Goal: Task Accomplishment & Management: Use online tool/utility

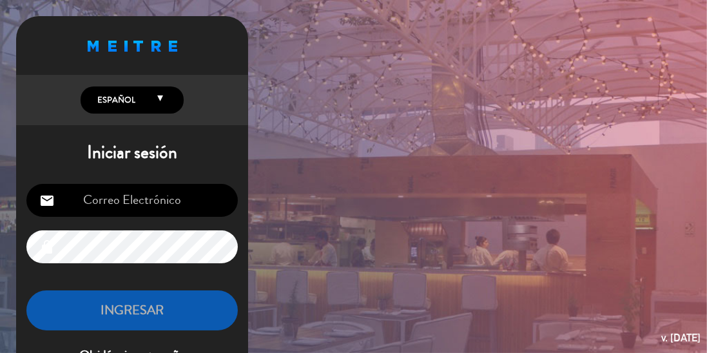
click at [203, 193] on input "email" at bounding box center [131, 200] width 211 height 33
type input "[EMAIL_ADDRESS][DOMAIN_NAME]"
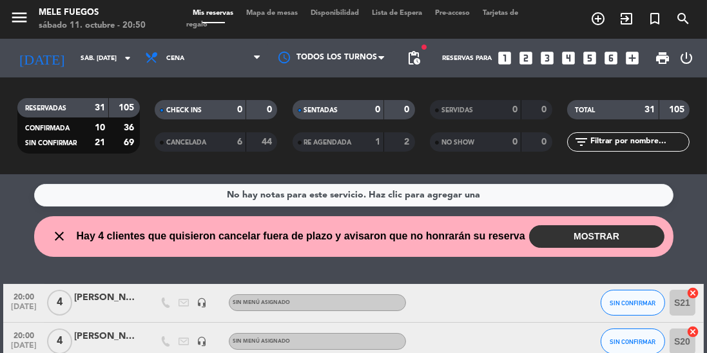
click at [631, 235] on button "MOSTRAR" at bounding box center [596, 236] width 135 height 23
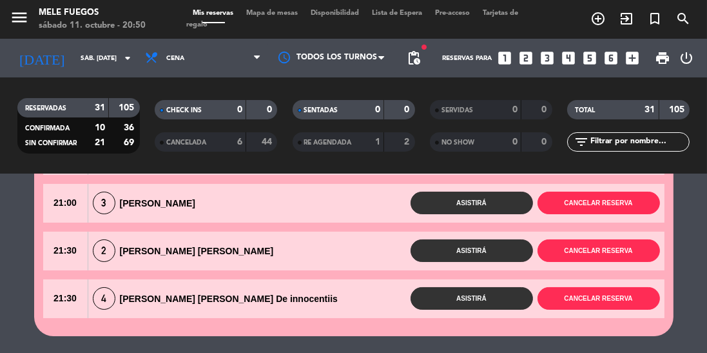
scroll to position [126, 0]
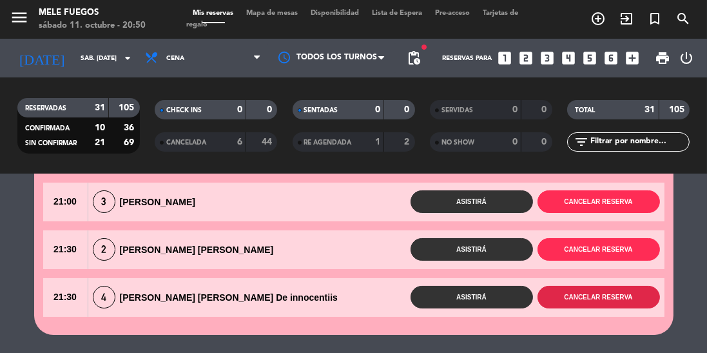
click at [627, 298] on button "Cancelar reserva" at bounding box center [599, 297] width 122 height 23
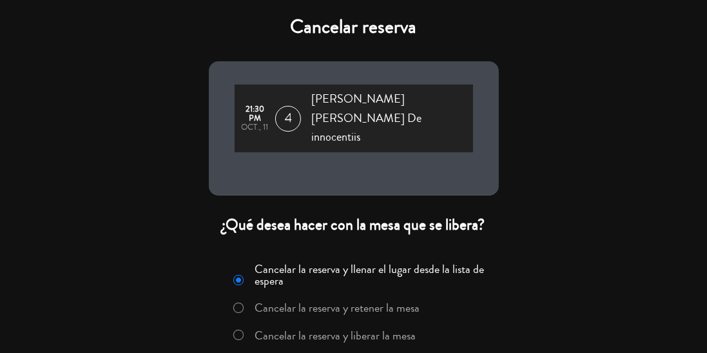
click at [400, 329] on label "Cancelar la reserva y liberar la mesa" at bounding box center [335, 335] width 161 height 12
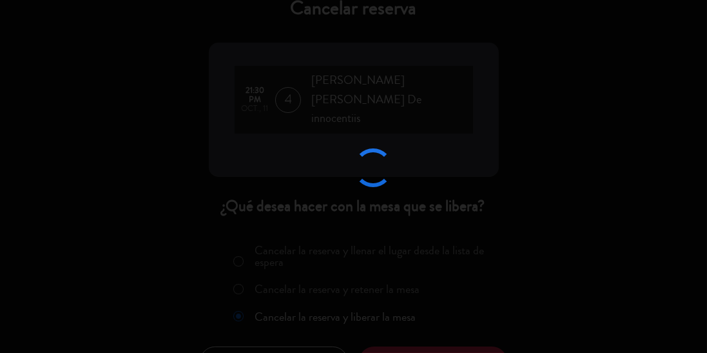
scroll to position [0, 0]
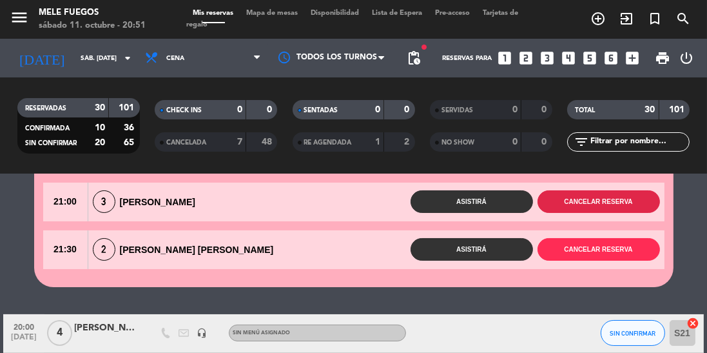
click at [617, 201] on button "Cancelar reserva" at bounding box center [599, 201] width 122 height 23
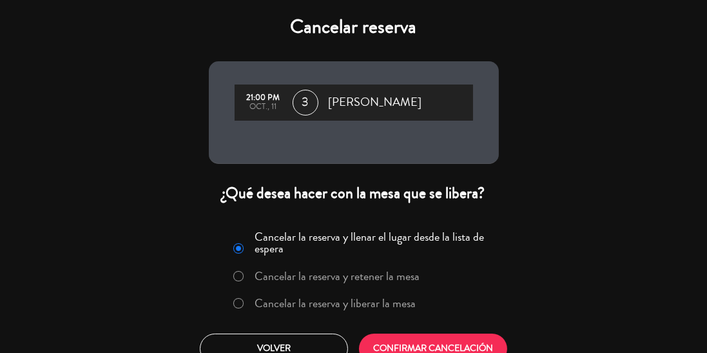
click at [351, 309] on label "Cancelar la reserva y liberar la mesa" at bounding box center [335, 303] width 161 height 12
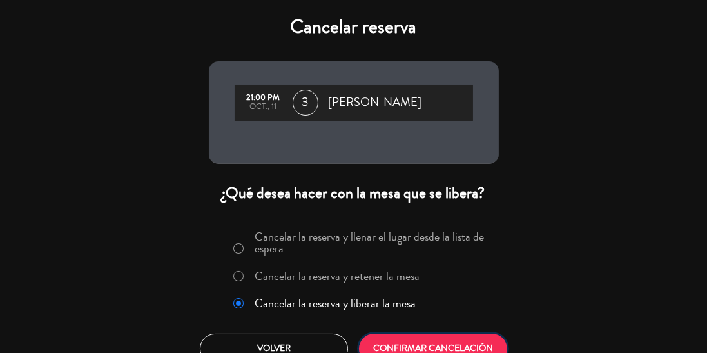
click at [453, 349] on button "CONFIRMAR CANCELACIÓN" at bounding box center [433, 348] width 148 height 30
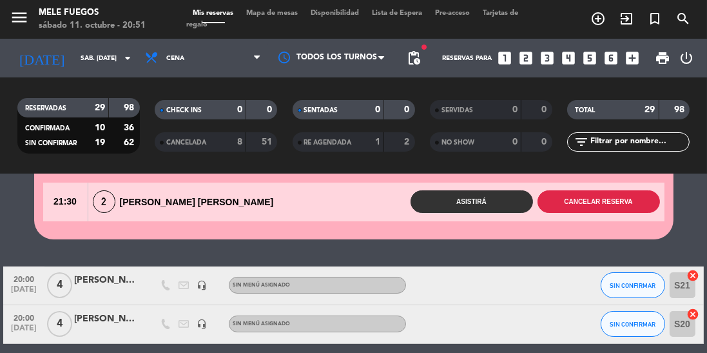
click at [624, 197] on button "Cancelar reserva" at bounding box center [599, 201] width 122 height 23
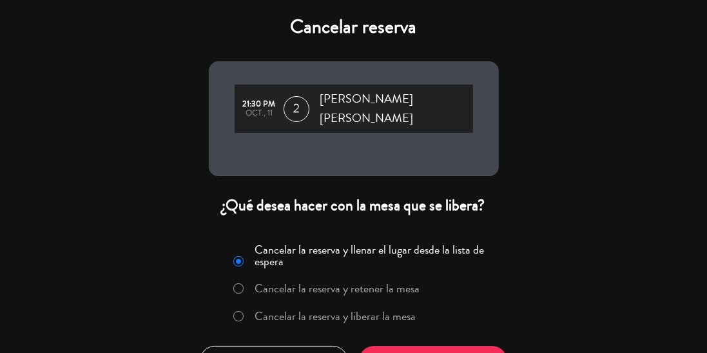
click at [388, 310] on label "Cancelar la reserva y liberar la mesa" at bounding box center [335, 316] width 161 height 12
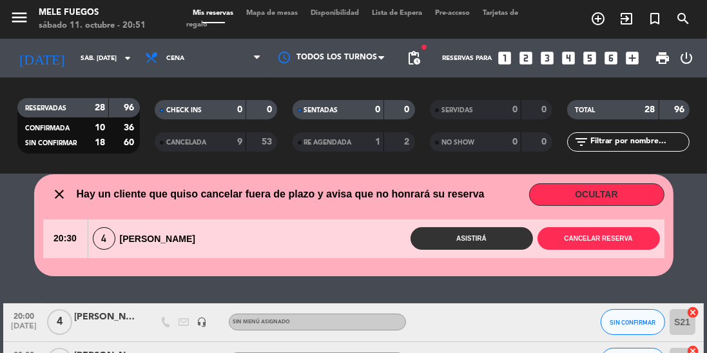
scroll to position [38, 0]
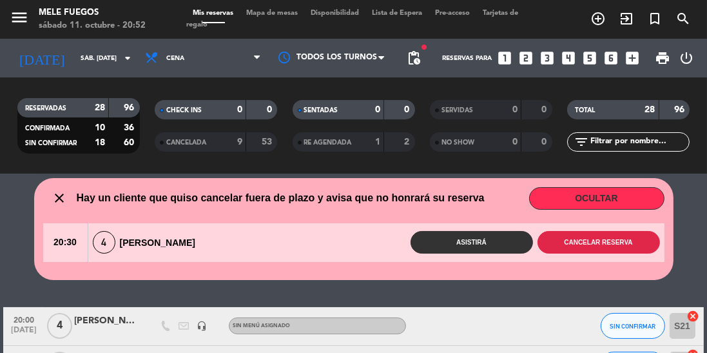
click at [638, 243] on button "Cancelar reserva" at bounding box center [599, 242] width 122 height 23
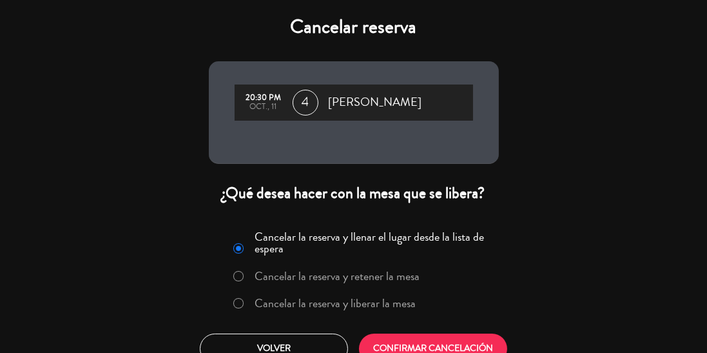
click at [393, 304] on label "Cancelar la reserva y liberar la mesa" at bounding box center [335, 303] width 161 height 12
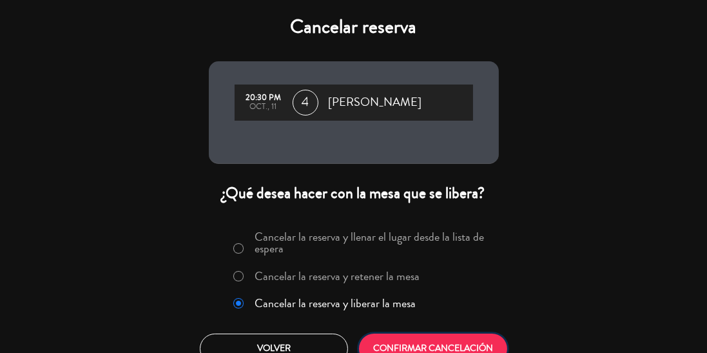
click at [457, 352] on button "CONFIRMAR CANCELACIÓN" at bounding box center [433, 348] width 148 height 30
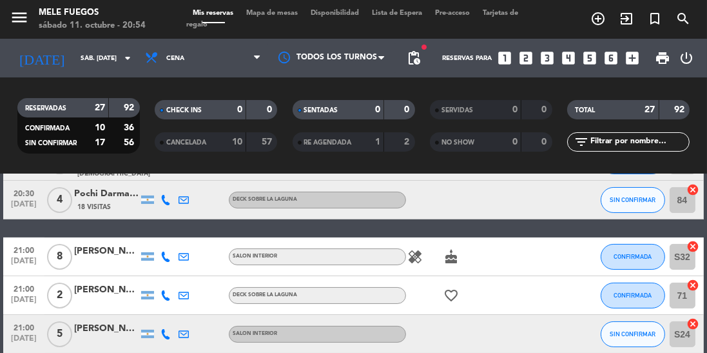
scroll to position [232, 0]
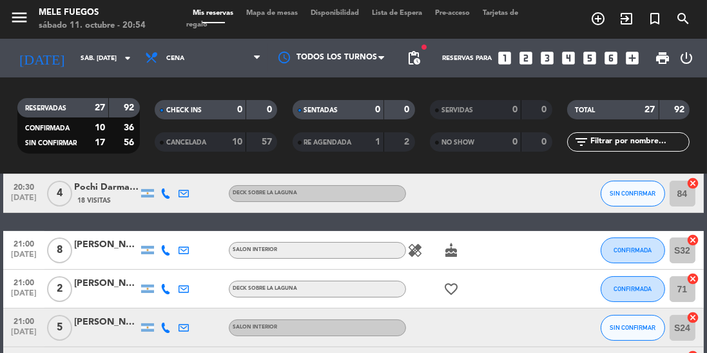
click at [282, 12] on span "Mapa de mesas" at bounding box center [272, 13] width 64 height 7
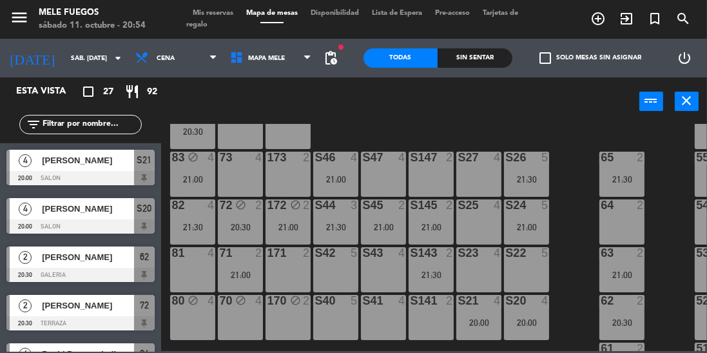
scroll to position [188, 0]
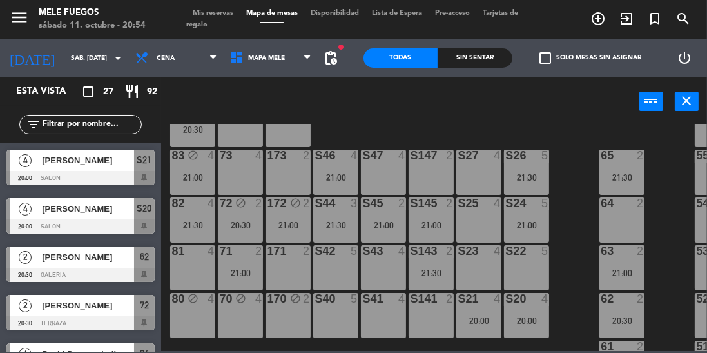
click at [346, 318] on div "S40 5" at bounding box center [335, 315] width 45 height 45
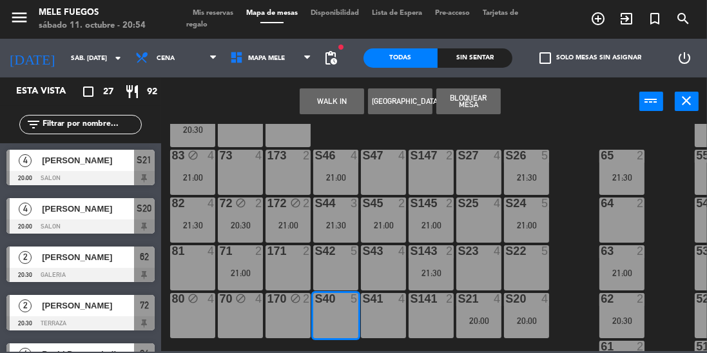
click at [346, 228] on div "21:30" at bounding box center [335, 224] width 45 height 9
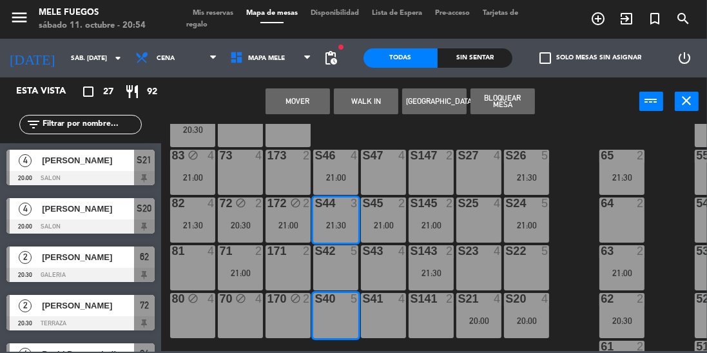
click at [512, 103] on button "Bloquear Mesa" at bounding box center [503, 101] width 64 height 26
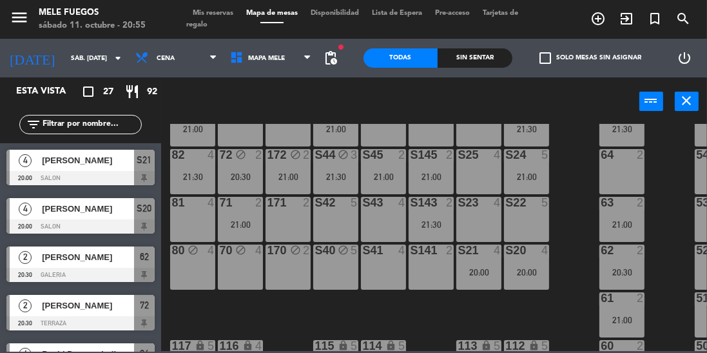
scroll to position [238, 0]
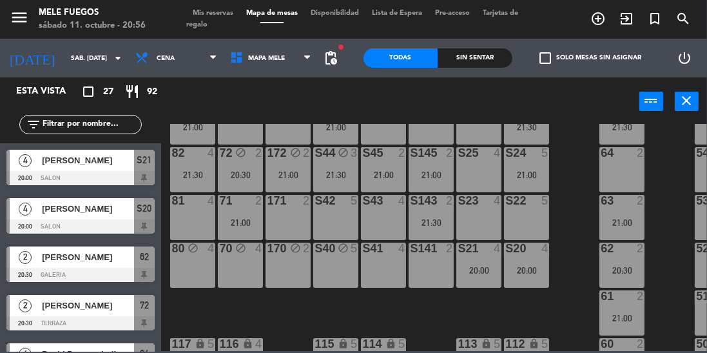
click at [338, 170] on div "21:30" at bounding box center [335, 174] width 45 height 9
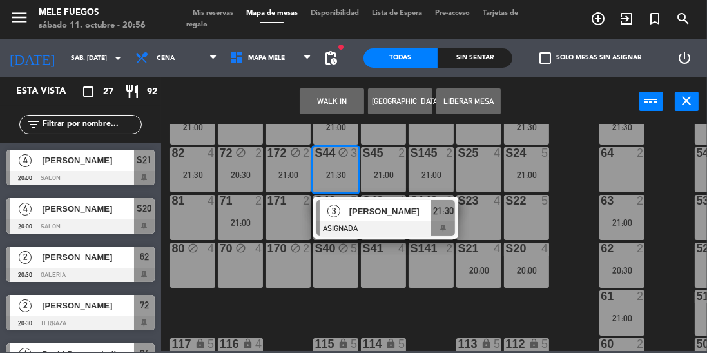
click at [331, 219] on div "3" at bounding box center [334, 210] width 28 height 21
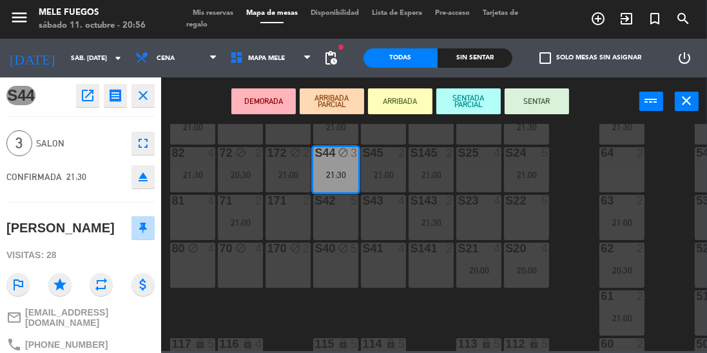
click at [338, 208] on div "S42 5" at bounding box center [335, 217] width 45 height 45
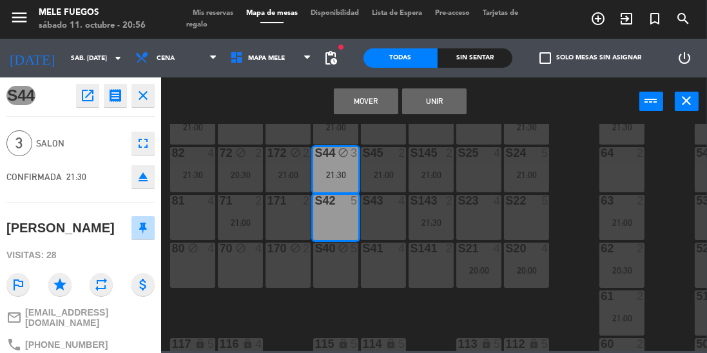
click at [392, 99] on button "Mover" at bounding box center [366, 101] width 64 height 26
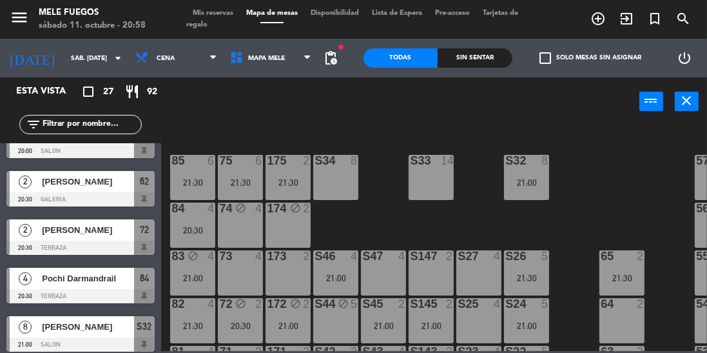
scroll to position [84, 0]
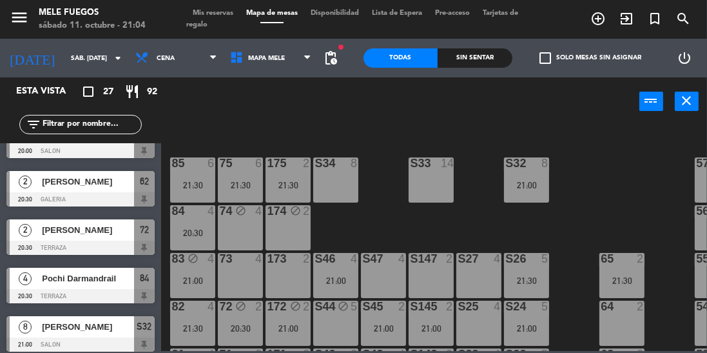
click at [689, 101] on icon "close" at bounding box center [687, 100] width 15 height 15
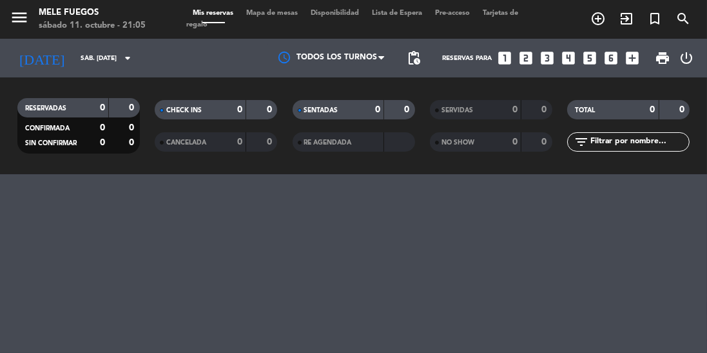
click at [681, 103] on div "0" at bounding box center [675, 110] width 24 height 15
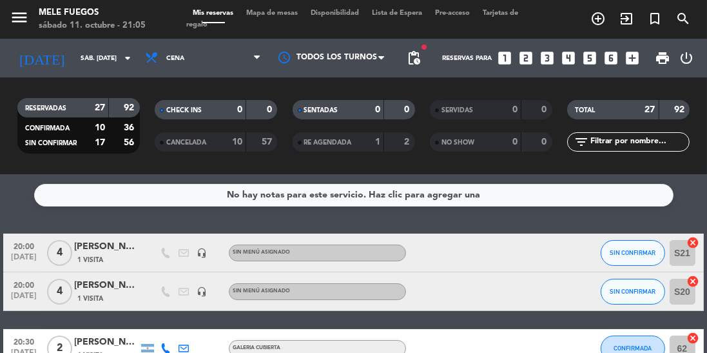
click at [121, 62] on icon "arrow_drop_down" at bounding box center [127, 57] width 15 height 15
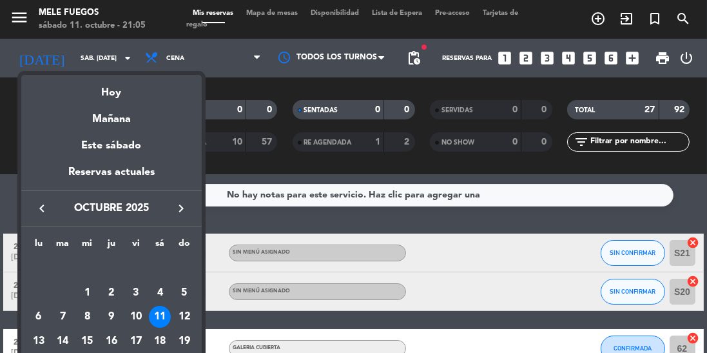
click at [135, 123] on div "Mañana" at bounding box center [111, 114] width 181 height 26
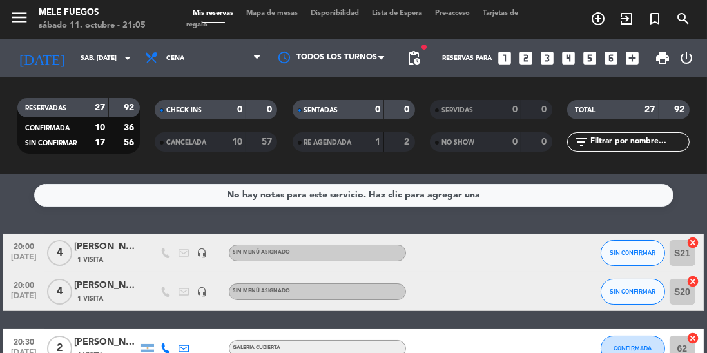
type input "dom. [DATE]"
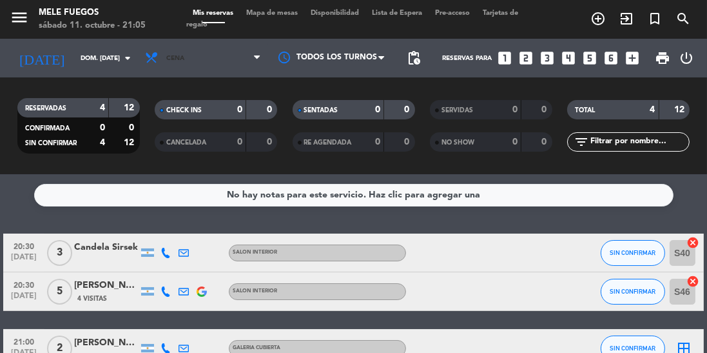
click at [260, 71] on span "Cena" at bounding box center [203, 58] width 129 height 28
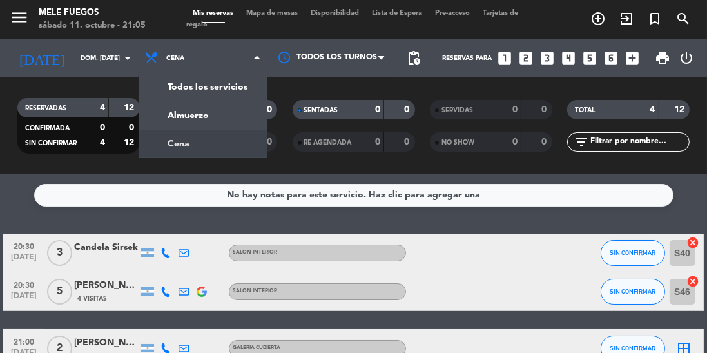
click at [220, 115] on div "menu Mele Fuegos sábado 11. octubre - 21:05 Mis reservas Mapa de mesas Disponib…" at bounding box center [353, 87] width 707 height 174
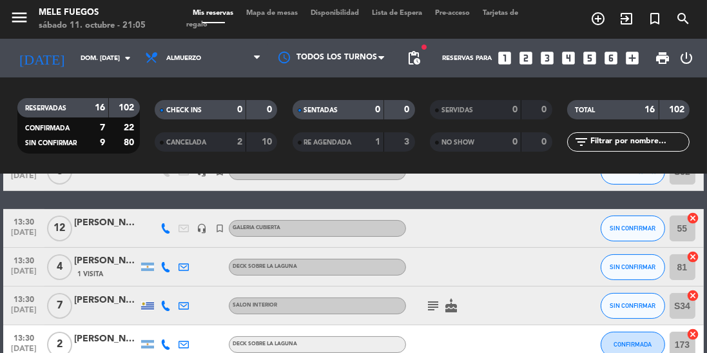
scroll to position [538, 0]
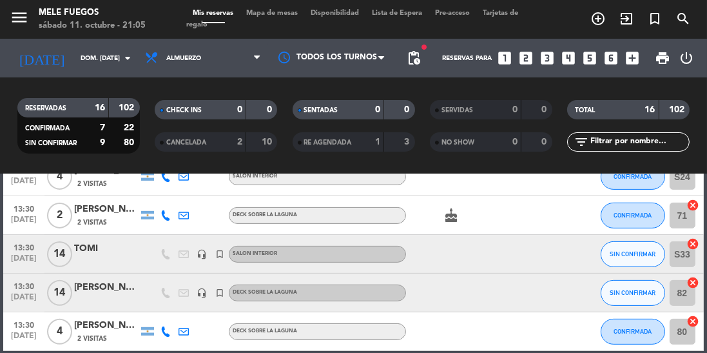
click at [295, 10] on span "Mapa de mesas" at bounding box center [272, 13] width 64 height 7
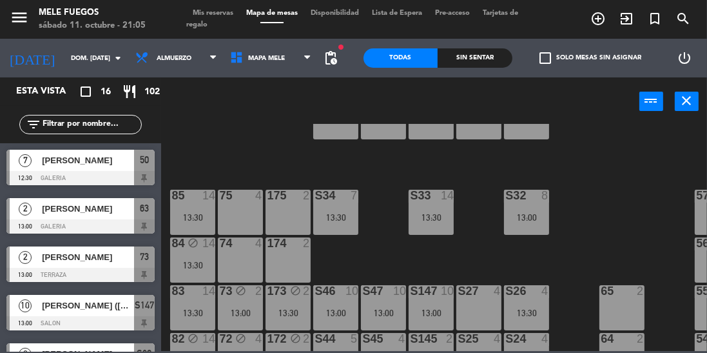
scroll to position [50, 0]
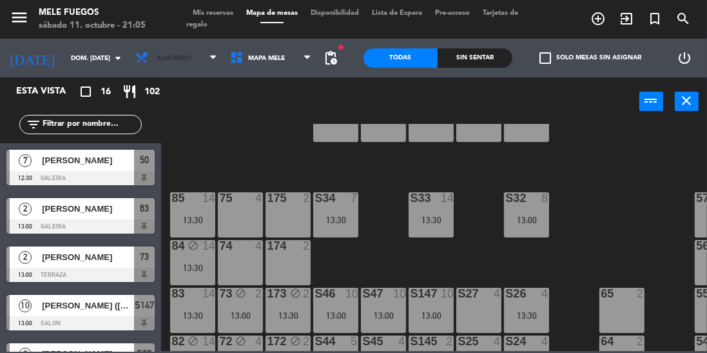
click at [219, 53] on span at bounding box center [216, 58] width 13 height 12
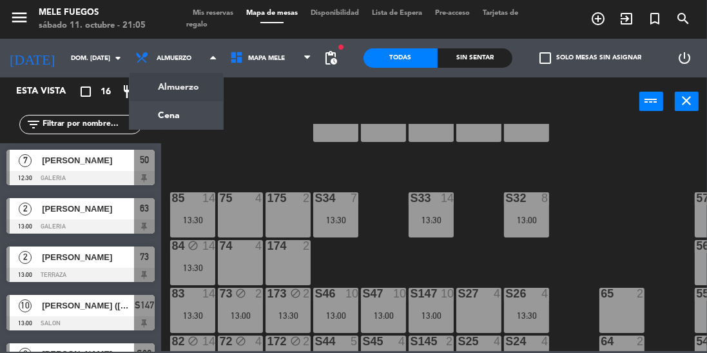
click at [240, 142] on div "100 8 101 8 102 8 103 8 104 8 S32 8 13:00 S33 14 13:30 S34 7 13:30 75 4 85 14 1…" at bounding box center [437, 237] width 539 height 227
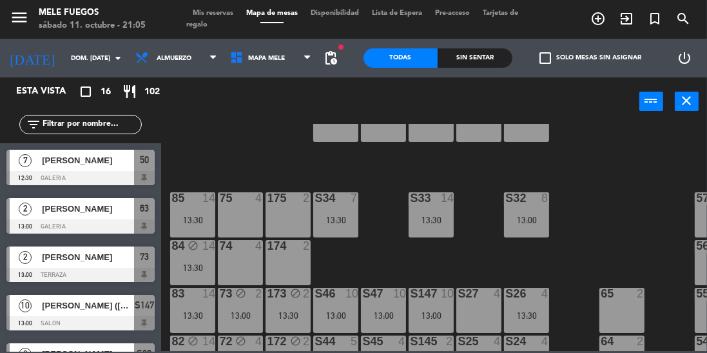
click at [121, 52] on input "dom. [DATE]" at bounding box center [111, 58] width 95 height 20
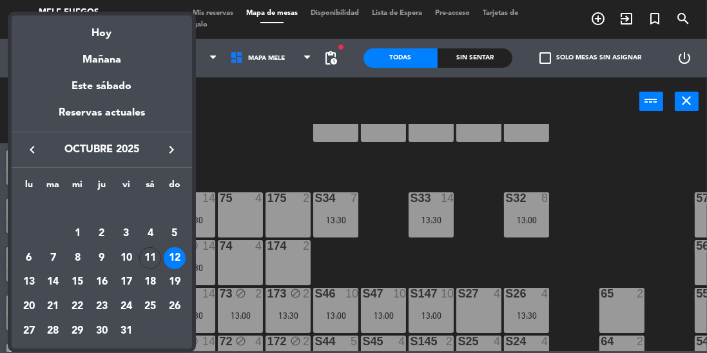
click at [132, 37] on div "Hoy" at bounding box center [102, 28] width 181 height 26
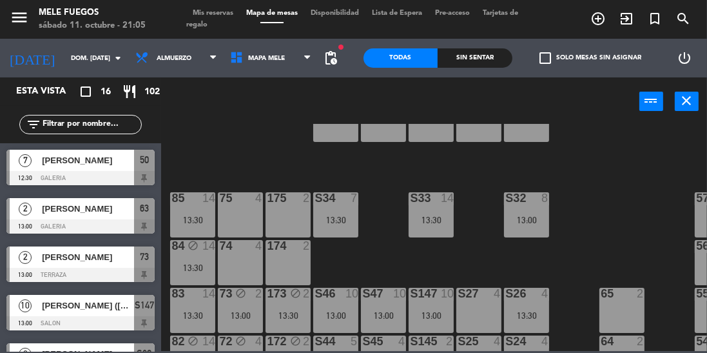
type input "sáb. [DATE]"
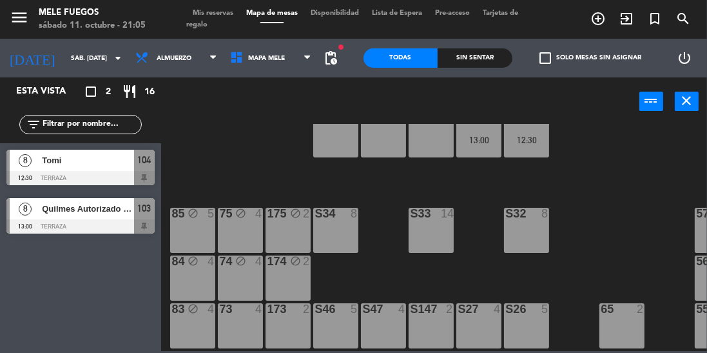
scroll to position [52, 0]
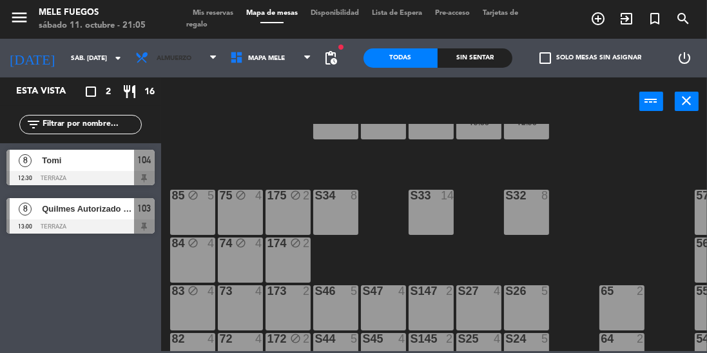
click at [209, 64] on span "Almuerzo" at bounding box center [176, 58] width 95 height 28
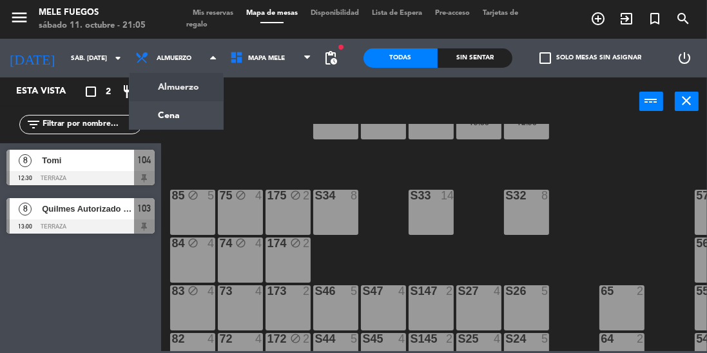
click at [208, 114] on ng-component "menu Mele Fuegos sábado 11. octubre - 21:05 Mis reservas Mapa de mesas Disponib…" at bounding box center [353, 175] width 707 height 351
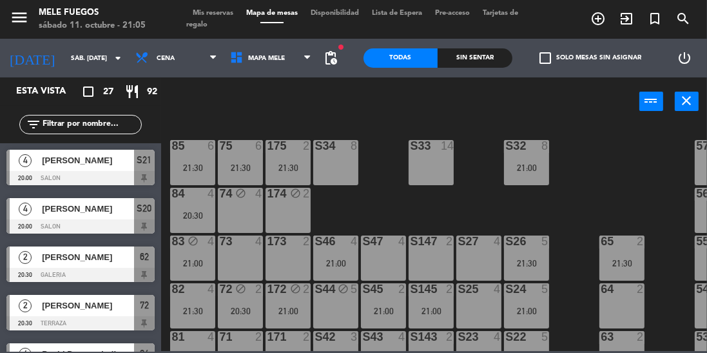
scroll to position [104, 0]
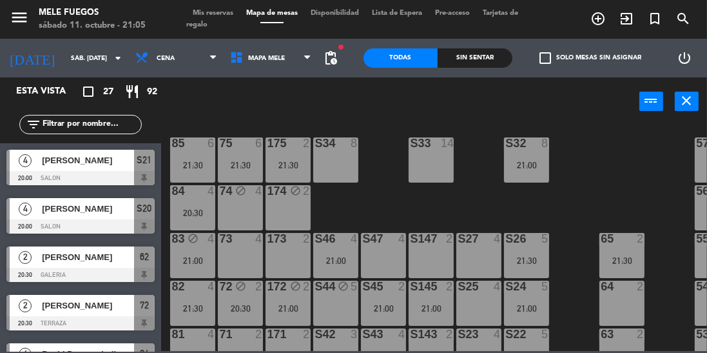
click at [329, 261] on div "21:00" at bounding box center [335, 260] width 45 height 9
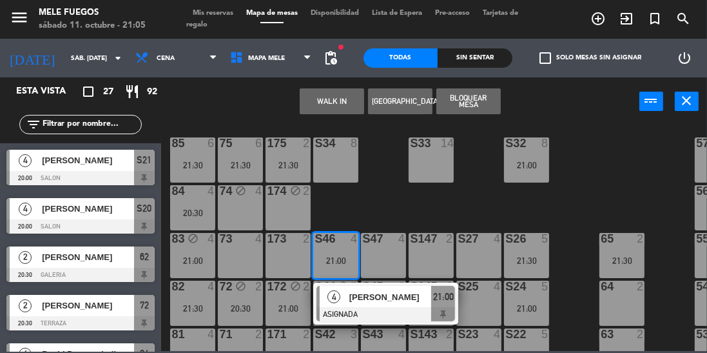
click at [441, 300] on span "21:00" at bounding box center [443, 296] width 21 height 15
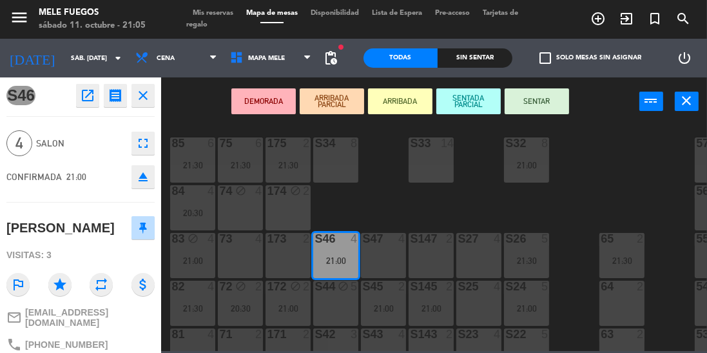
click at [556, 101] on button "SENTAR" at bounding box center [537, 101] width 64 height 26
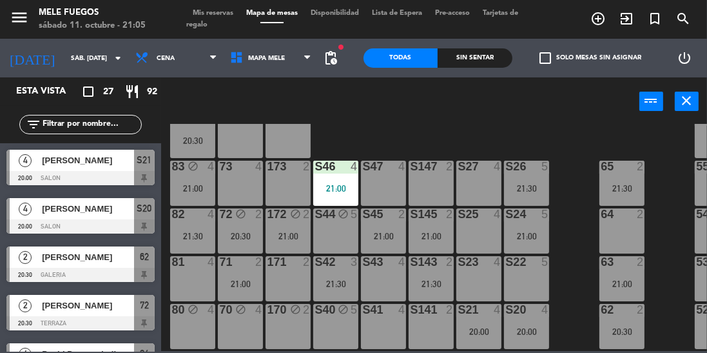
scroll to position [179, 0]
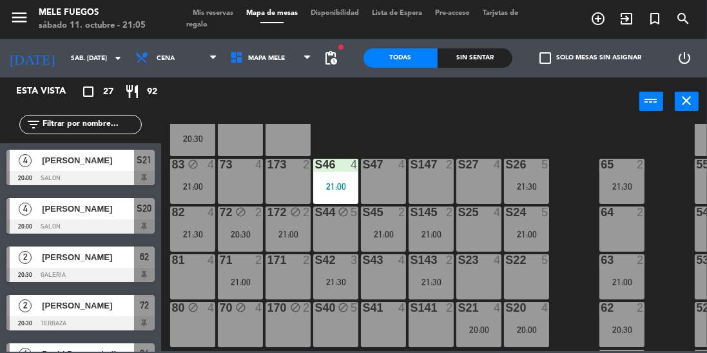
click at [526, 284] on div "S22 5" at bounding box center [526, 276] width 45 height 45
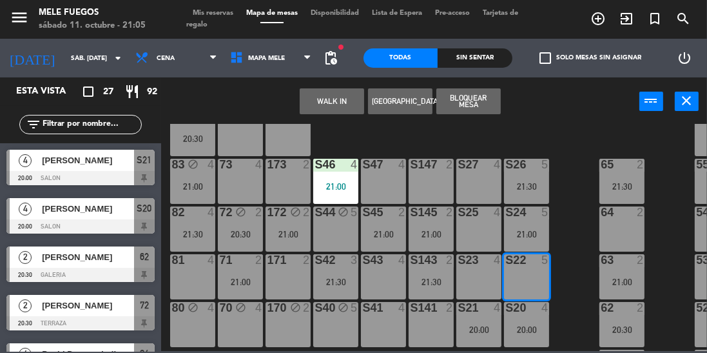
click at [490, 101] on button "Bloquear Mesa" at bounding box center [468, 101] width 64 height 26
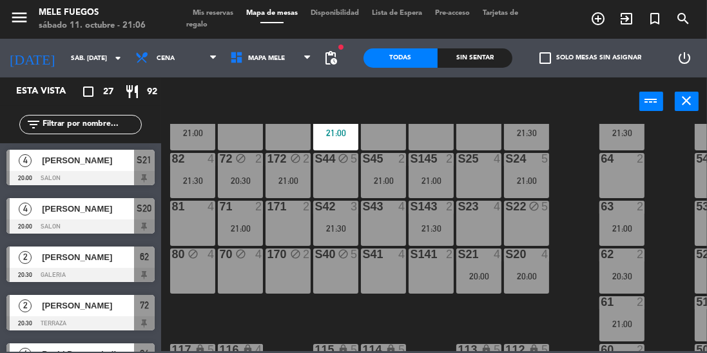
scroll to position [177, 0]
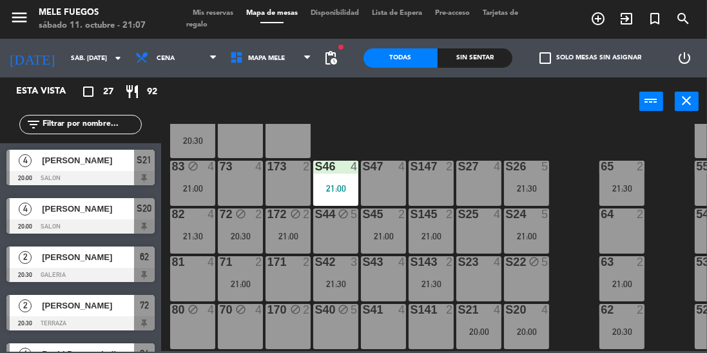
click at [105, 119] on input "text" at bounding box center [91, 124] width 100 height 14
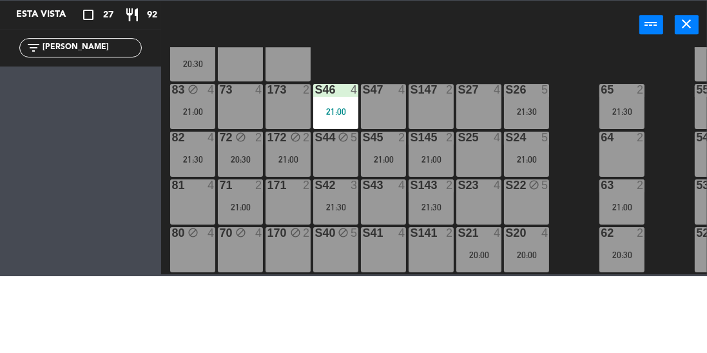
type input "[PERSON_NAME]"
click at [526, 117] on div "power_input close" at bounding box center [400, 101] width 478 height 49
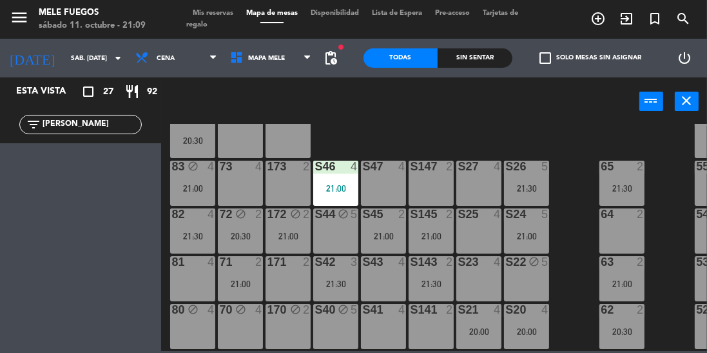
scroll to position [237, 0]
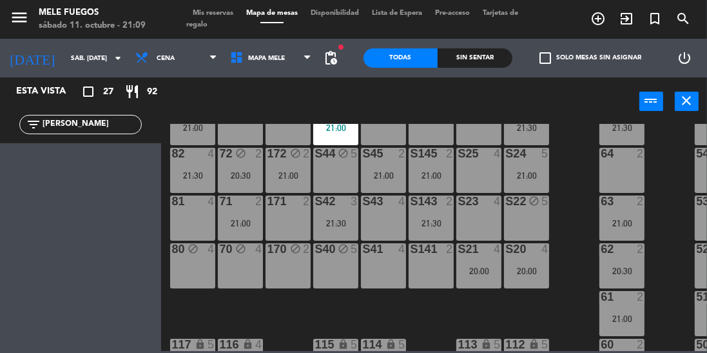
click at [537, 274] on div "20:00" at bounding box center [526, 270] width 45 height 9
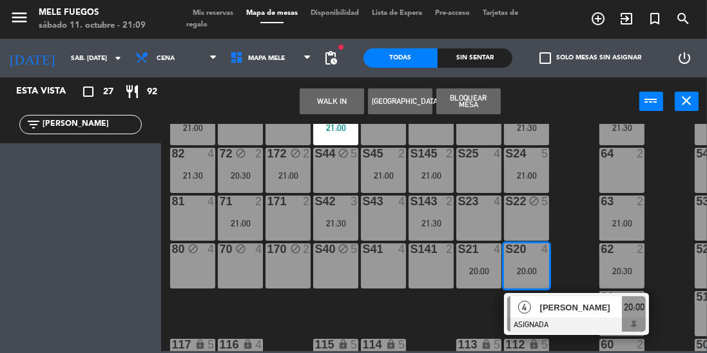
click at [486, 101] on button "Bloquear Mesa" at bounding box center [468, 101] width 64 height 26
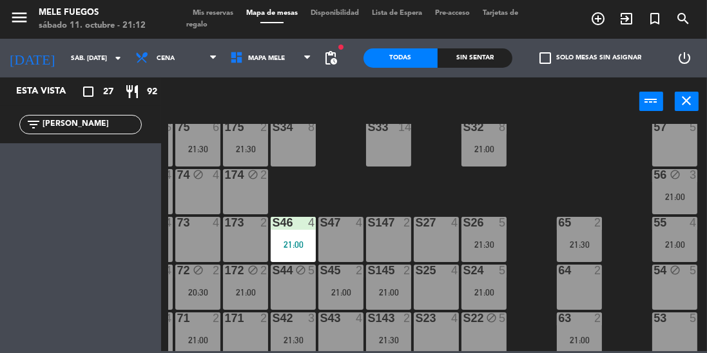
scroll to position [130, 43]
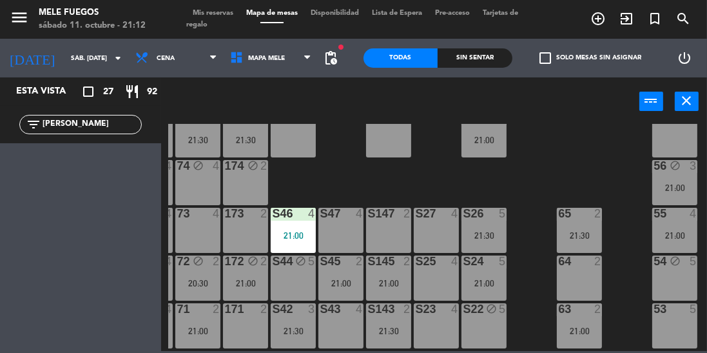
click at [681, 179] on div "56 block 3 21:00" at bounding box center [674, 182] width 45 height 45
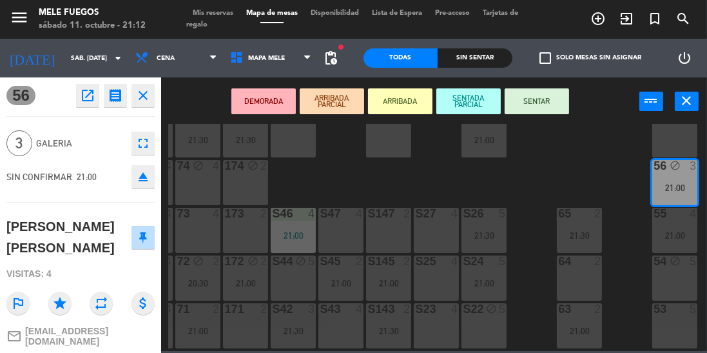
click at [557, 97] on button "SENTAR" at bounding box center [537, 101] width 64 height 26
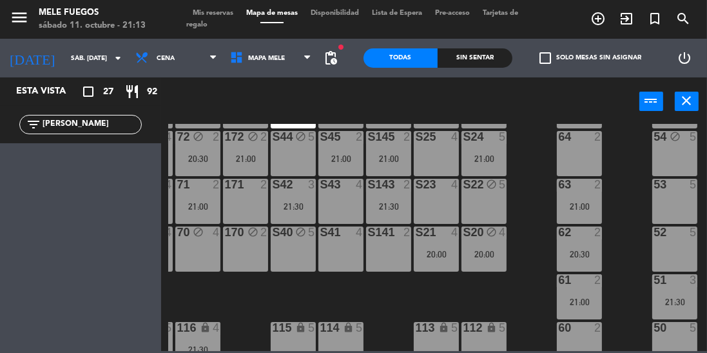
scroll to position [277, 43]
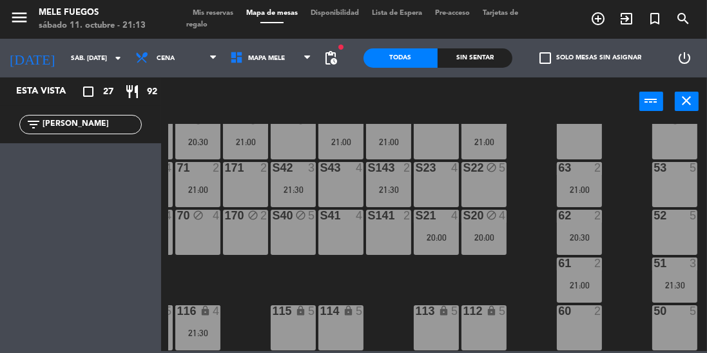
click at [679, 320] on div "50 5" at bounding box center [674, 327] width 45 height 45
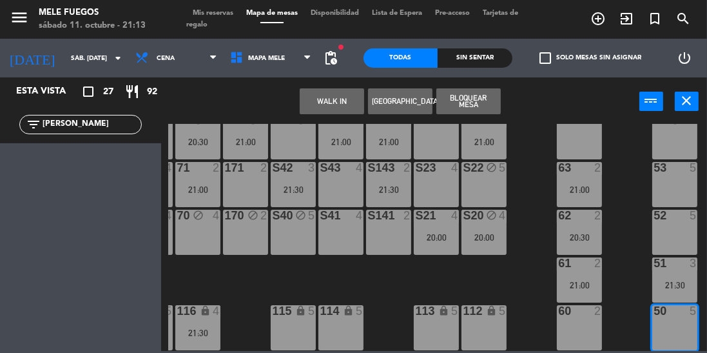
click at [480, 101] on button "Bloquear Mesa" at bounding box center [468, 101] width 64 height 26
